Goal: Check status

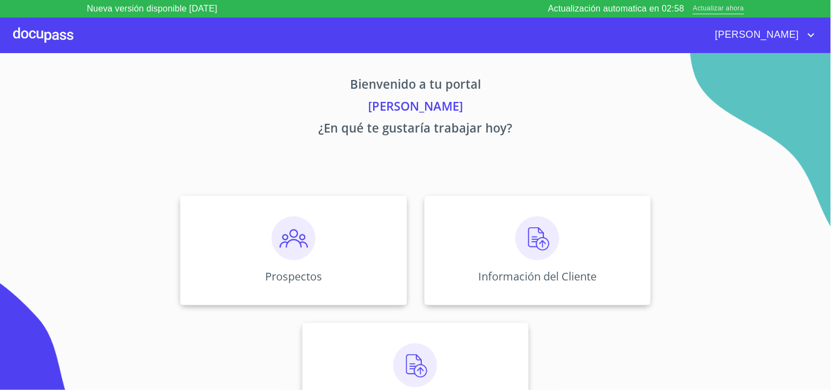
click at [720, 9] on span "Actualizar ahora" at bounding box center [718, 9] width 51 height 12
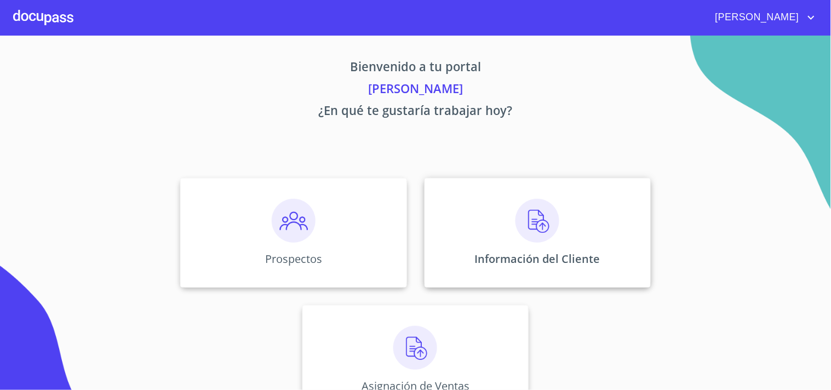
click at [531, 221] on img at bounding box center [537, 221] width 44 height 44
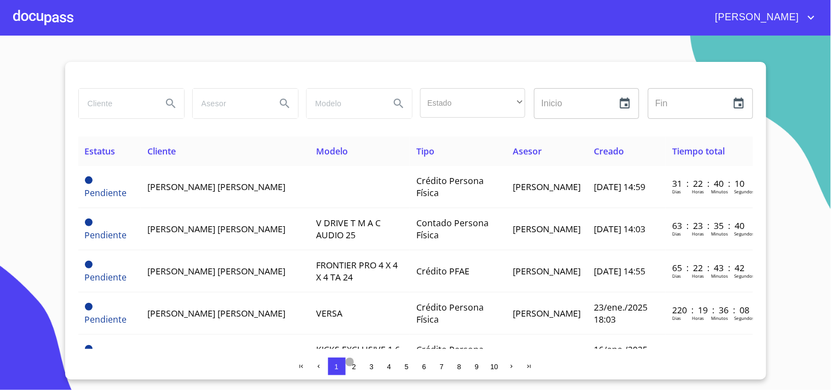
click at [354, 364] on span "2" at bounding box center [354, 367] width 4 height 8
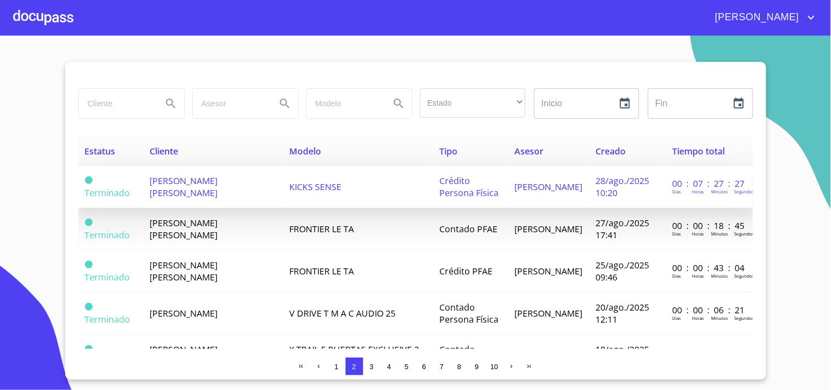
click at [179, 183] on span "[PERSON_NAME] [PERSON_NAME]" at bounding box center [184, 187] width 68 height 24
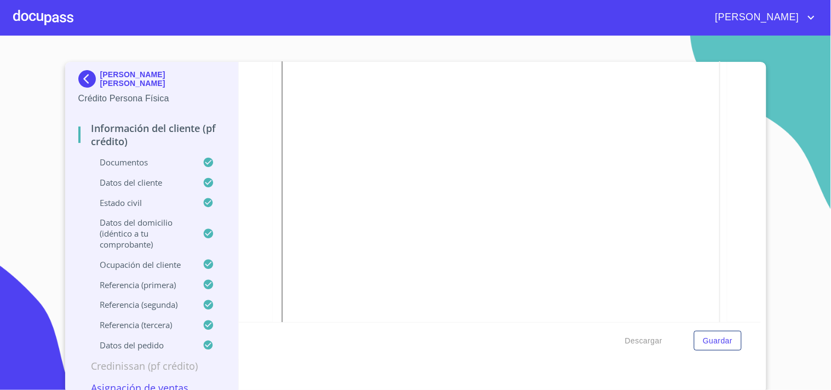
scroll to position [3119, 0]
click at [83, 79] on img at bounding box center [89, 79] width 22 height 18
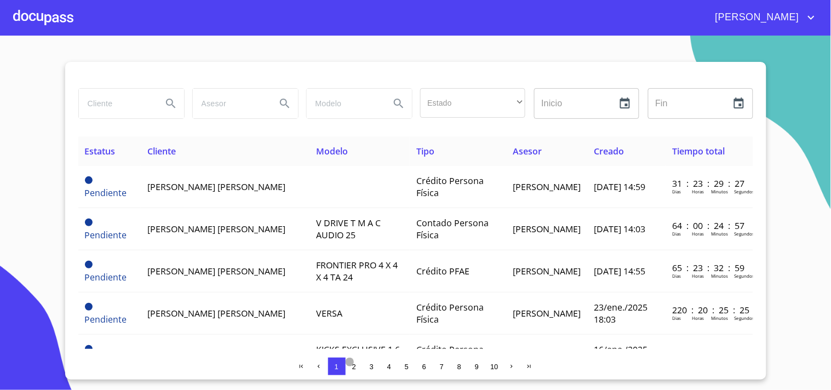
click at [352, 362] on span "2" at bounding box center [354, 366] width 9 height 9
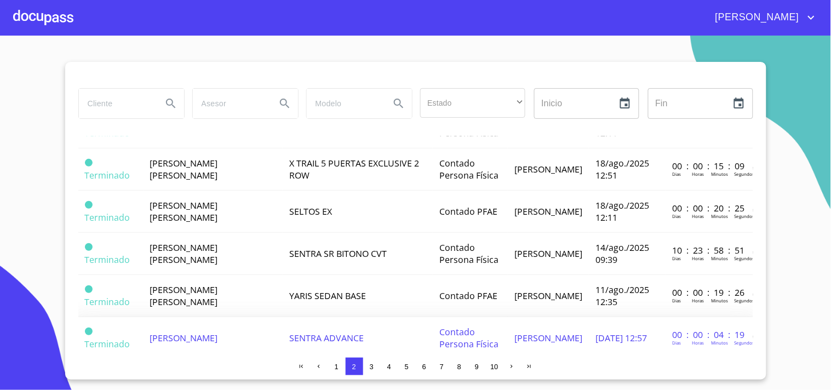
scroll to position [194, 0]
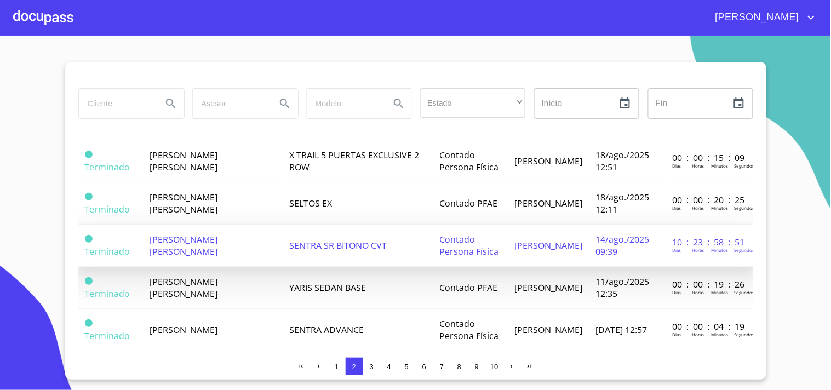
click at [232, 243] on td "[PERSON_NAME] [PERSON_NAME]" at bounding box center [214, 246] width 140 height 42
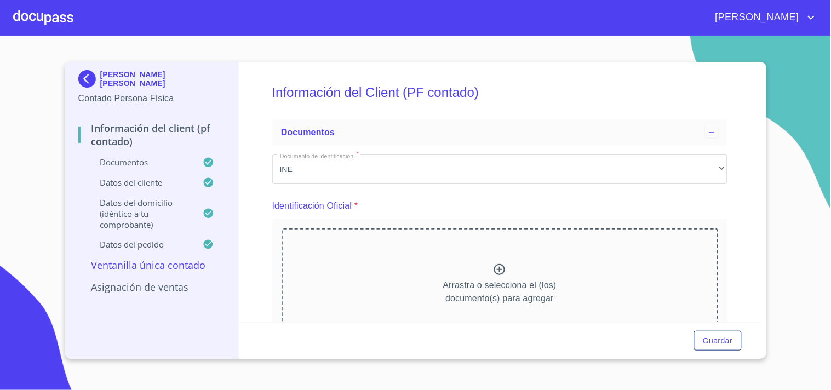
click at [86, 77] on img at bounding box center [89, 79] width 22 height 18
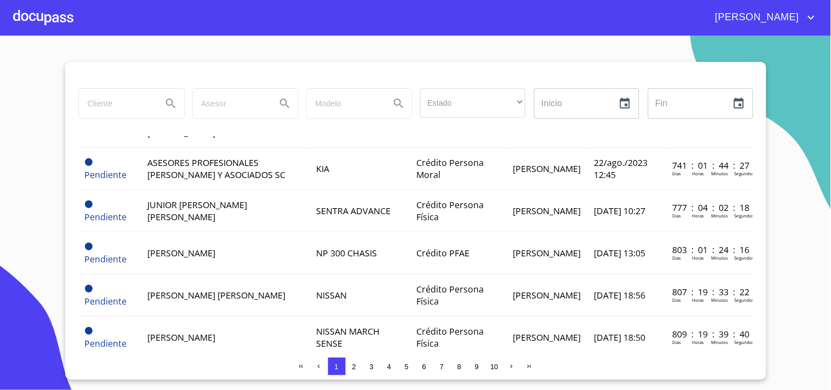
scroll to position [874, 0]
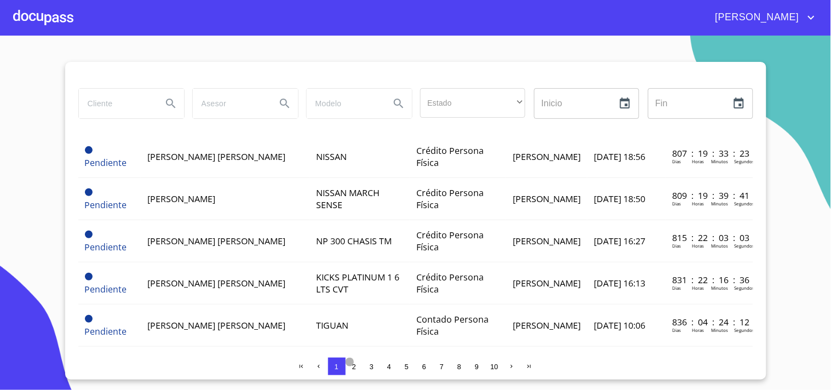
click at [358, 364] on span "2" at bounding box center [354, 366] width 9 height 9
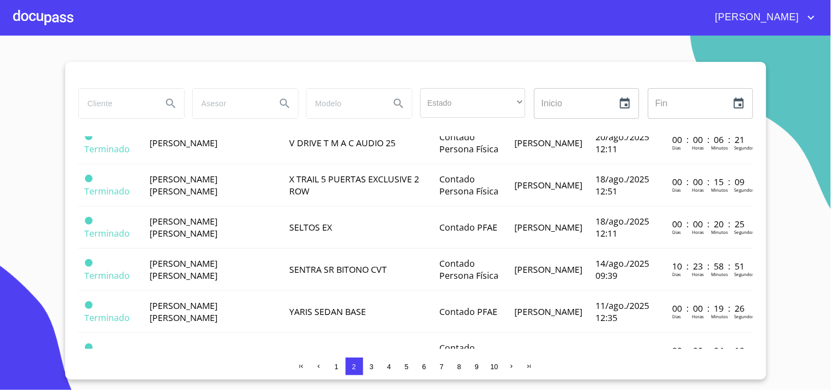
scroll to position [194, 0]
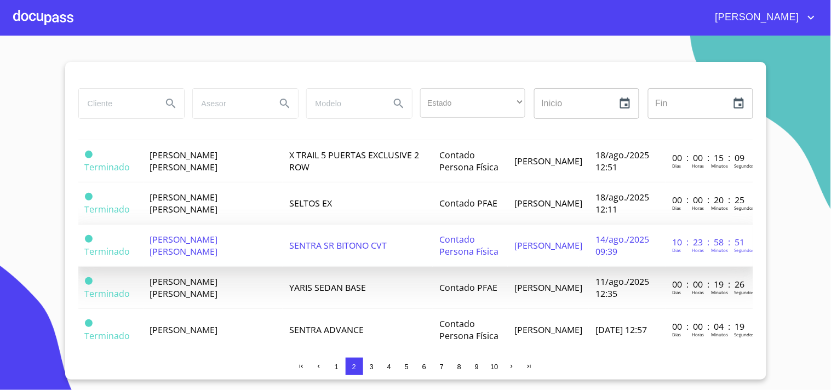
click at [267, 231] on td "[PERSON_NAME] [PERSON_NAME]" at bounding box center [214, 246] width 140 height 42
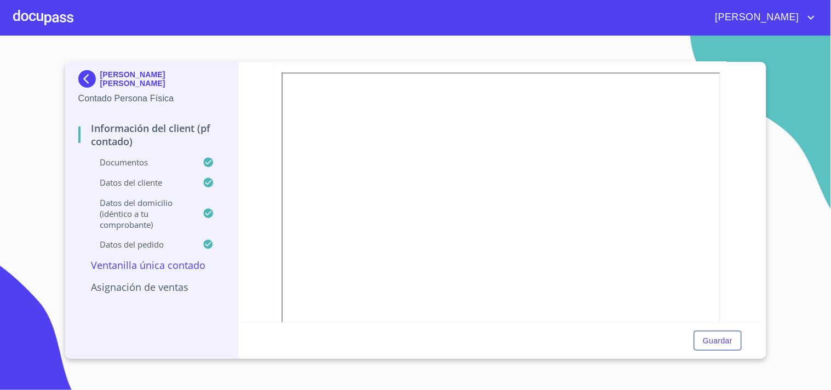
scroll to position [692, 0]
